Goal: Information Seeking & Learning: Learn about a topic

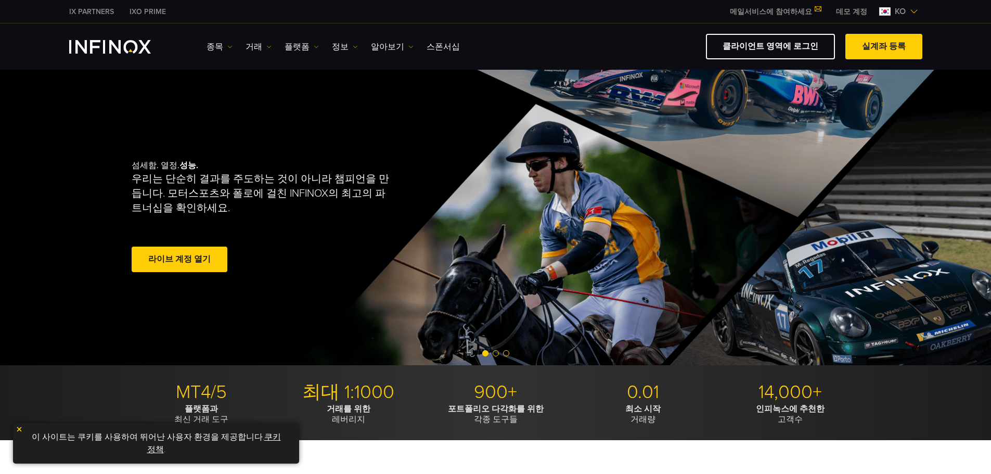
click at [314, 45] on img at bounding box center [316, 46] width 5 height 5
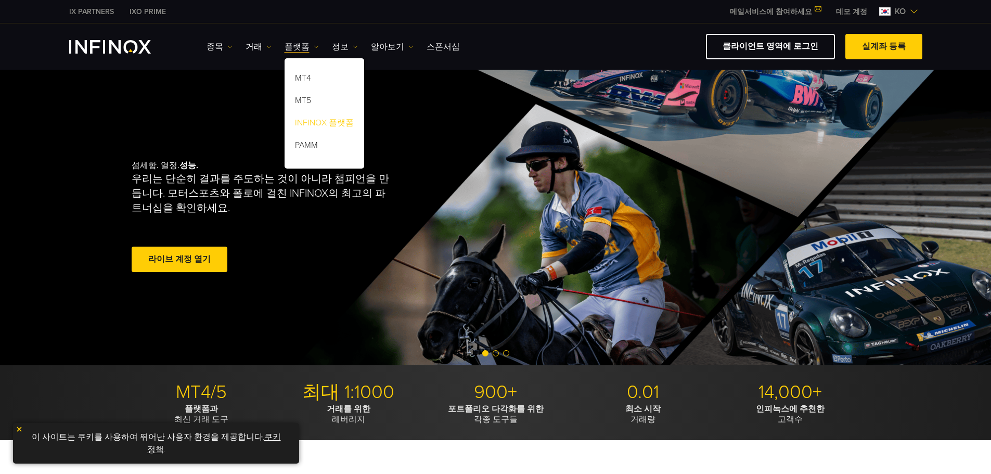
click at [314, 122] on link "INFINOX 플랫폼" at bounding box center [325, 124] width 80 height 22
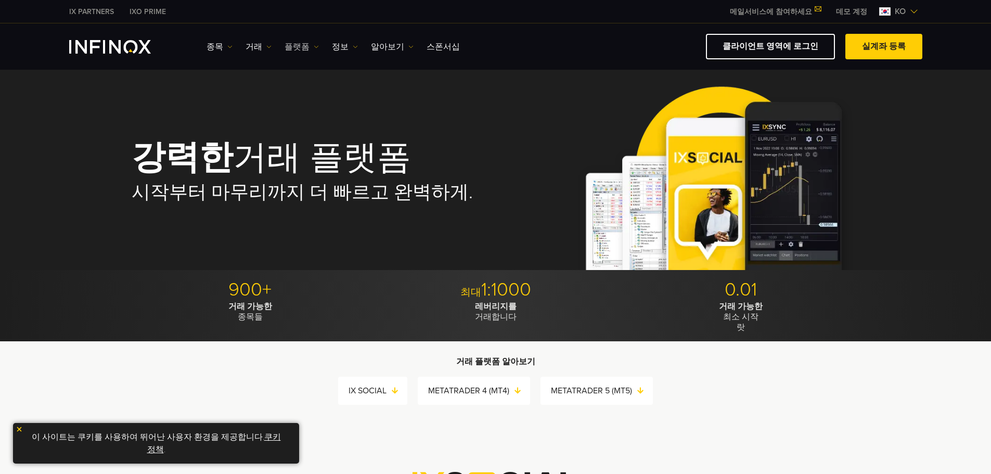
click at [314, 45] on img at bounding box center [316, 46] width 5 height 5
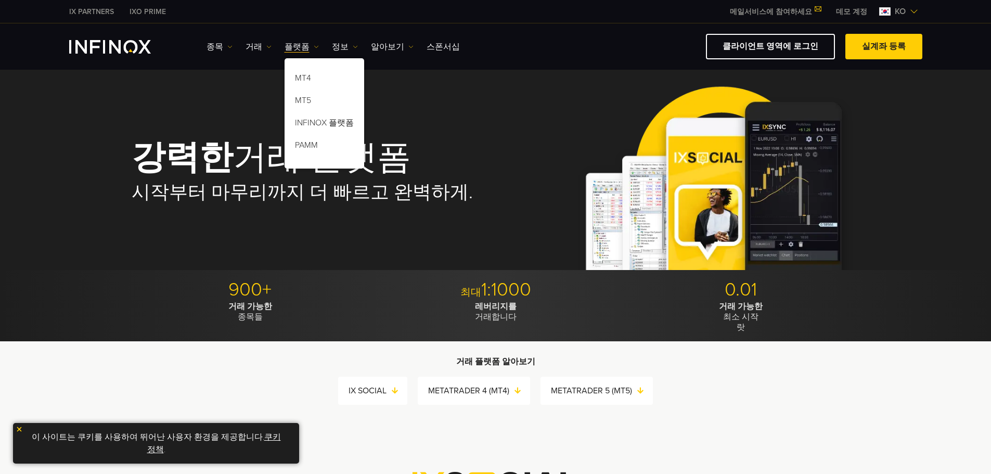
click at [465, 143] on h1 "강력한 거래 플랫폼" at bounding box center [307, 158] width 350 height 35
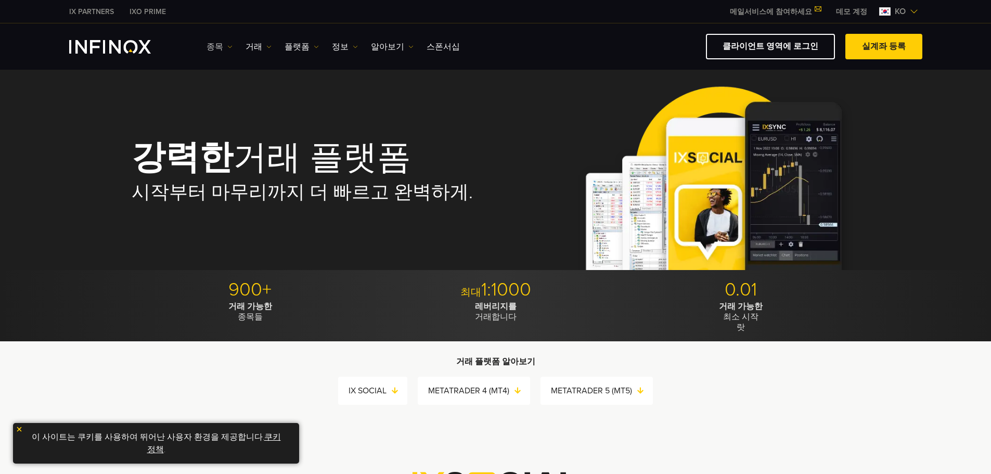
click at [225, 47] on link "종목" at bounding box center [220, 47] width 26 height 12
click at [329, 102] on div "강력한 거래 플랫폼 시작부터 마무리까지 더 빠르고 완벽하게." at bounding box center [496, 171] width 729 height 195
click at [263, 46] on link "거래" at bounding box center [259, 47] width 26 height 12
click at [416, 105] on div "강력한 거래 플랫폼 시작부터 마무리까지 더 빠르고 완벽하게." at bounding box center [496, 171] width 729 height 195
click at [227, 46] on img at bounding box center [229, 46] width 5 height 5
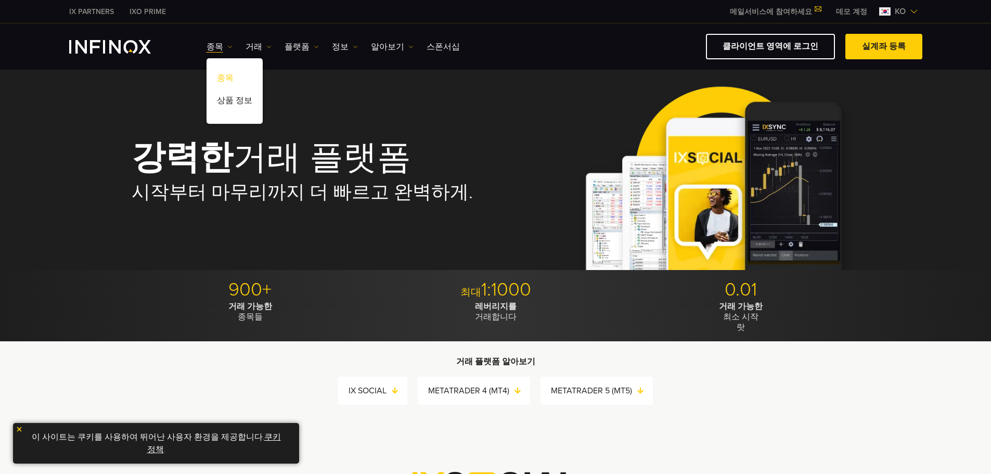
click at [222, 74] on link "종목" at bounding box center [235, 80] width 56 height 22
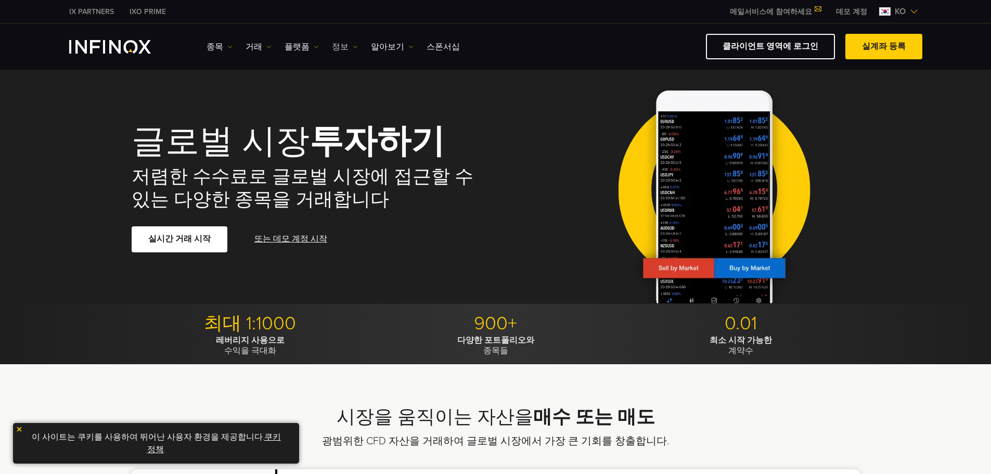
click at [336, 46] on link "정보" at bounding box center [345, 47] width 26 height 12
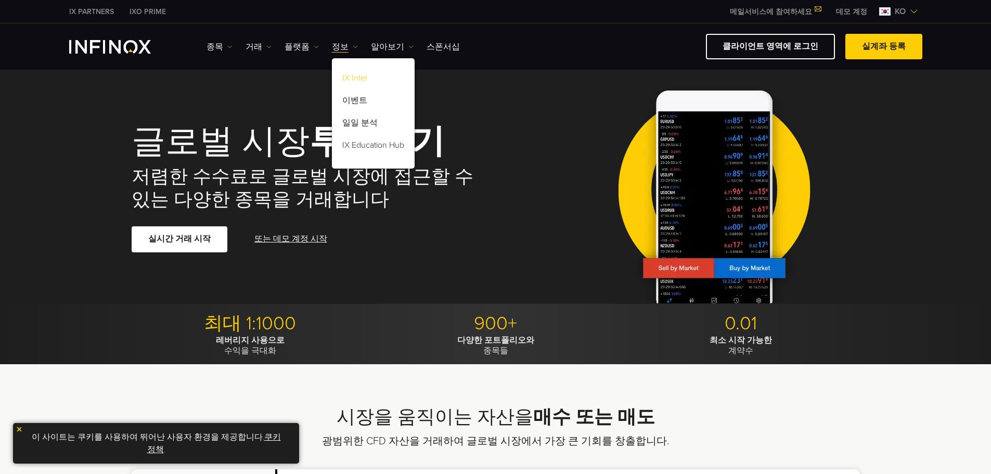
click at [352, 78] on link "IX Intel" at bounding box center [373, 80] width 83 height 22
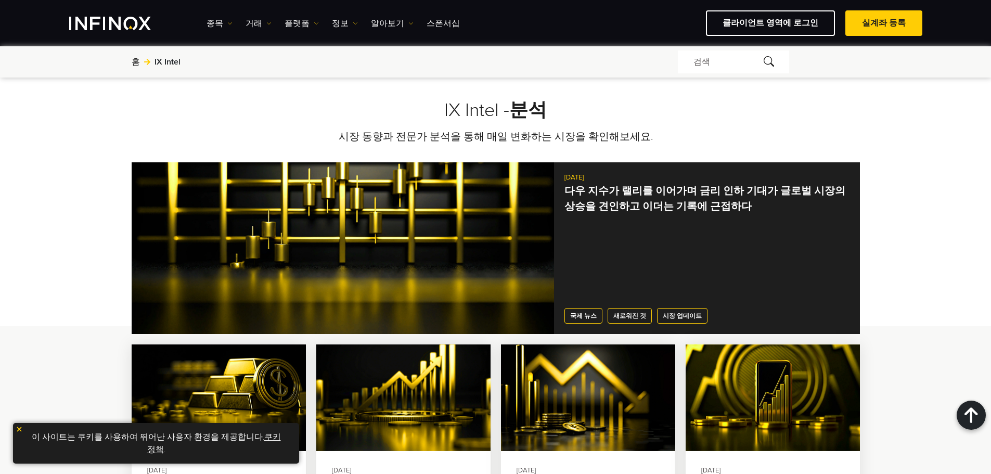
scroll to position [833, 0]
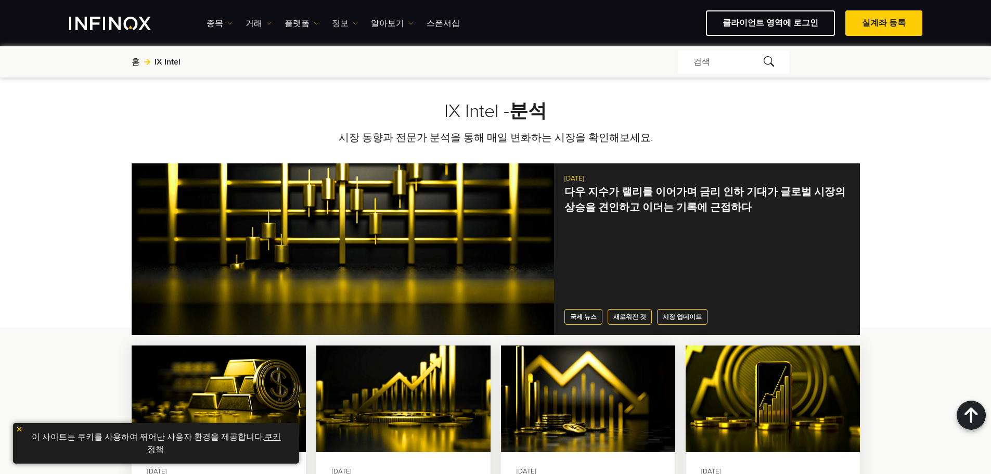
click at [346, 21] on link "정보" at bounding box center [345, 23] width 26 height 12
click at [308, 22] on link "플랫폼" at bounding box center [302, 23] width 34 height 12
click at [332, 99] on link "INFINOX 플랫폼" at bounding box center [325, 101] width 80 height 22
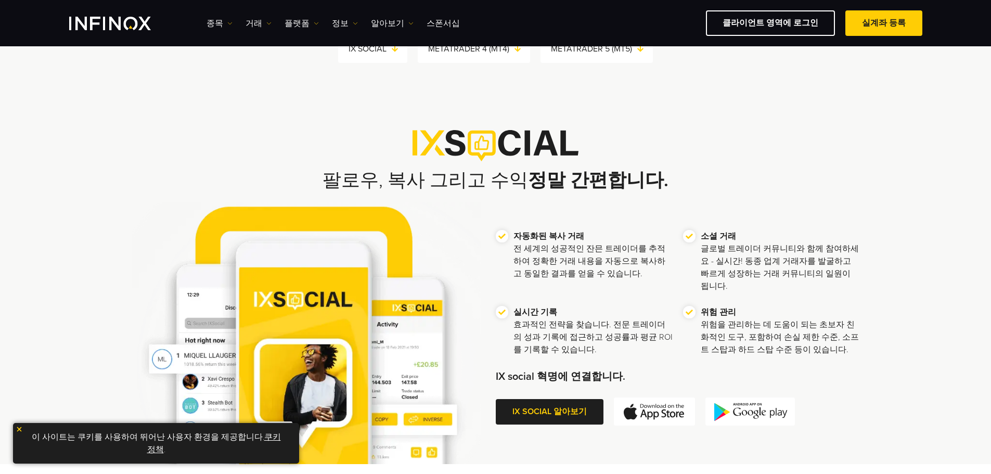
scroll to position [260, 0]
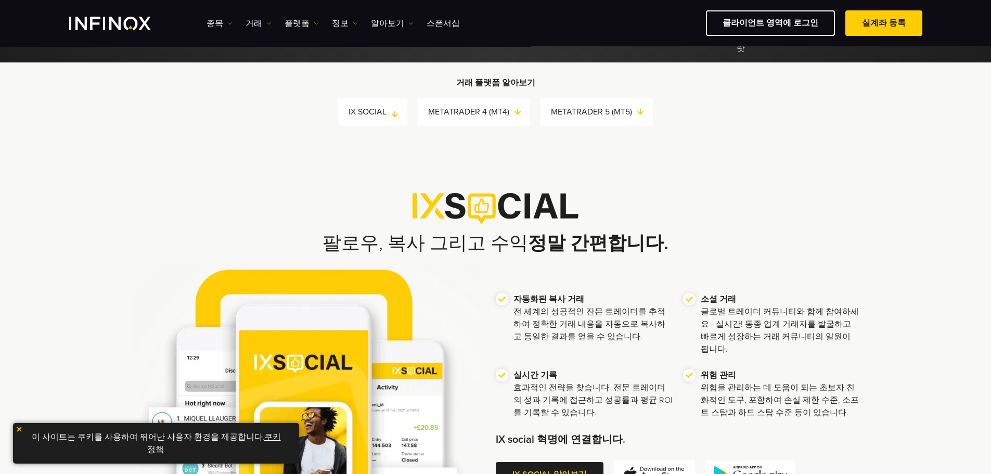
click at [373, 113] on link "IX SOCIAL" at bounding box center [378, 112] width 59 height 15
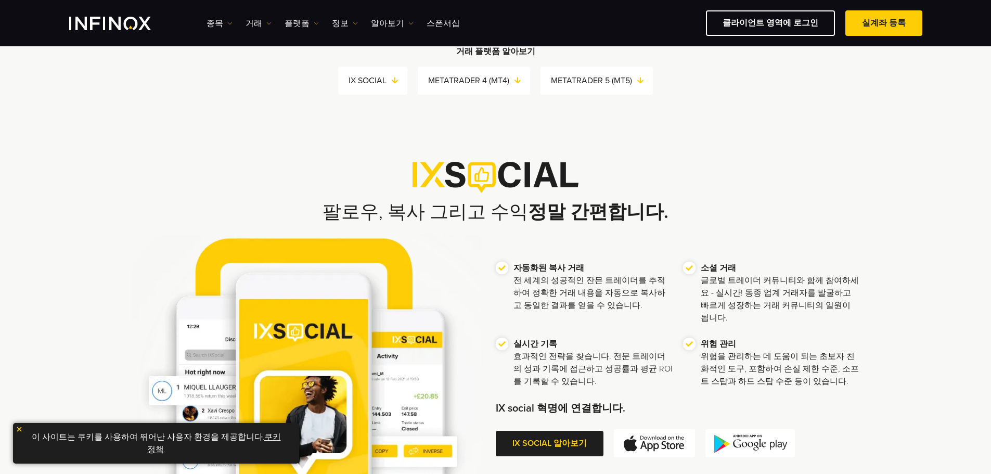
scroll to position [199, 0]
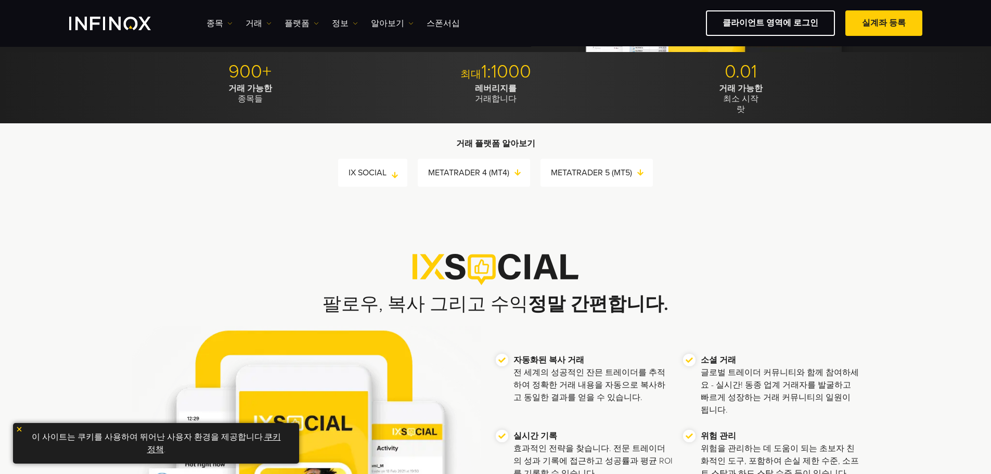
click at [397, 172] on link "IX SOCIAL" at bounding box center [378, 172] width 59 height 15
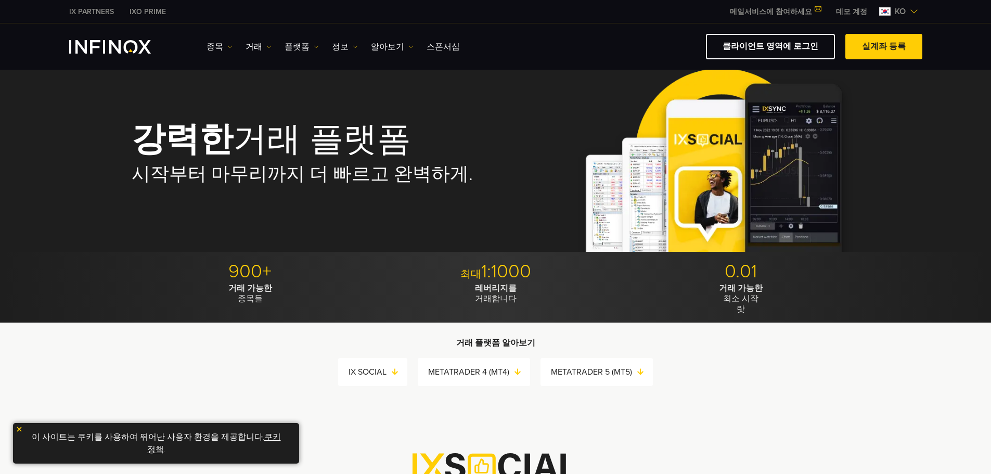
scroll to position [0, 0]
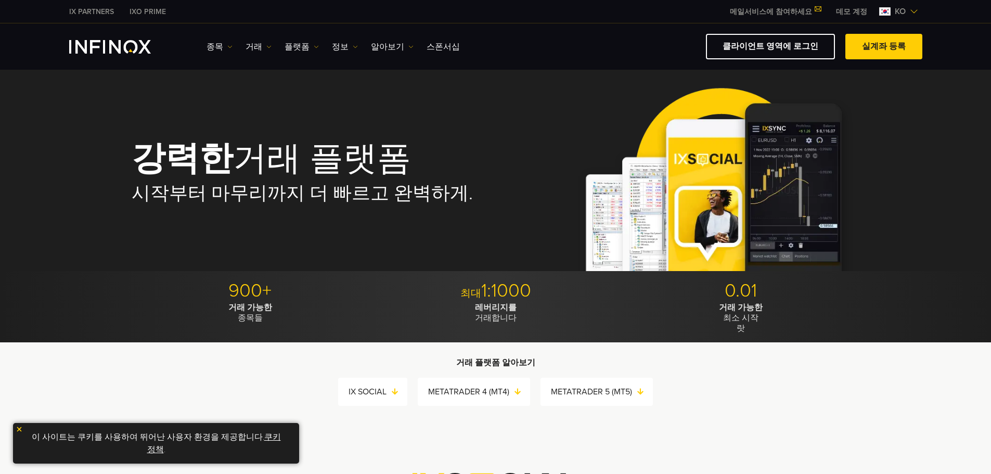
click at [849, 10] on link "데모 계정" at bounding box center [851, 11] width 47 height 11
